Goal: Find specific page/section: Find specific page/section

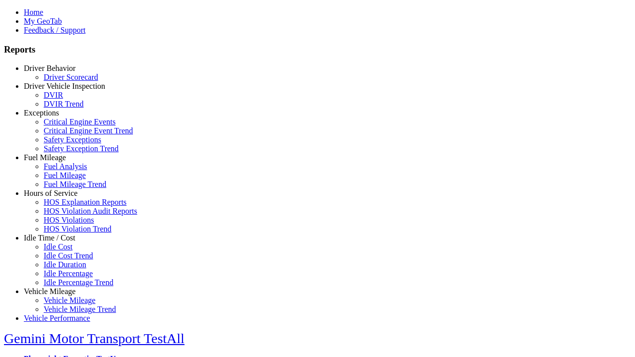
click at [57, 117] on link "Exceptions" at bounding box center [41, 113] width 35 height 8
click at [64, 126] on link "Critical Engine Events" at bounding box center [80, 122] width 72 height 8
select select
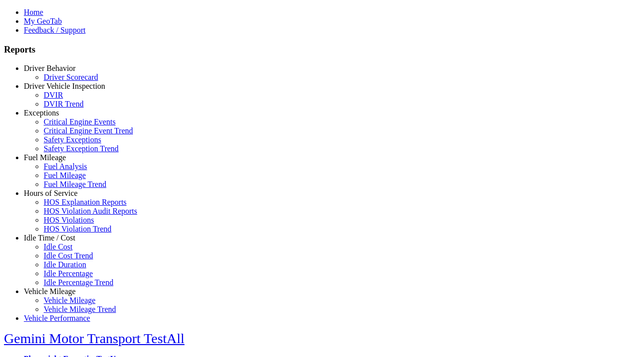
select select
